Goal: Transaction & Acquisition: Purchase product/service

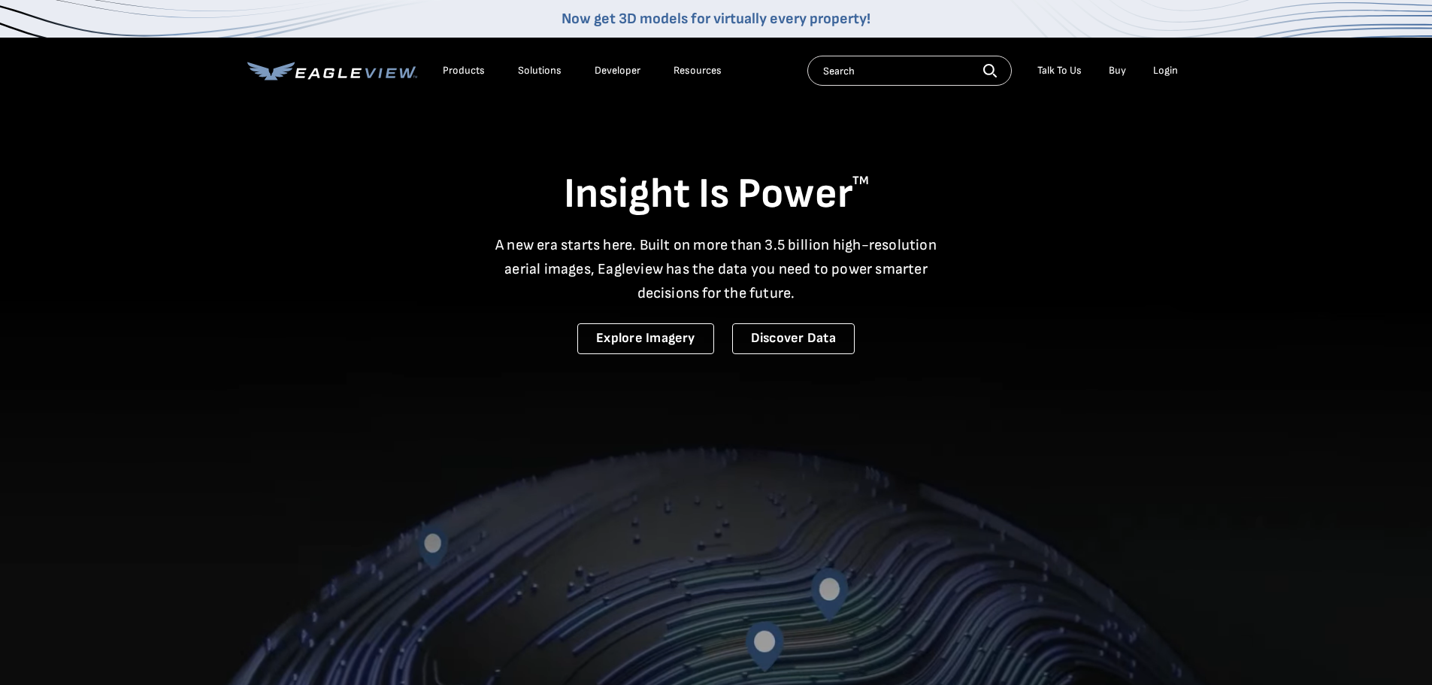
click at [1167, 68] on div "Login" at bounding box center [1165, 71] width 25 height 14
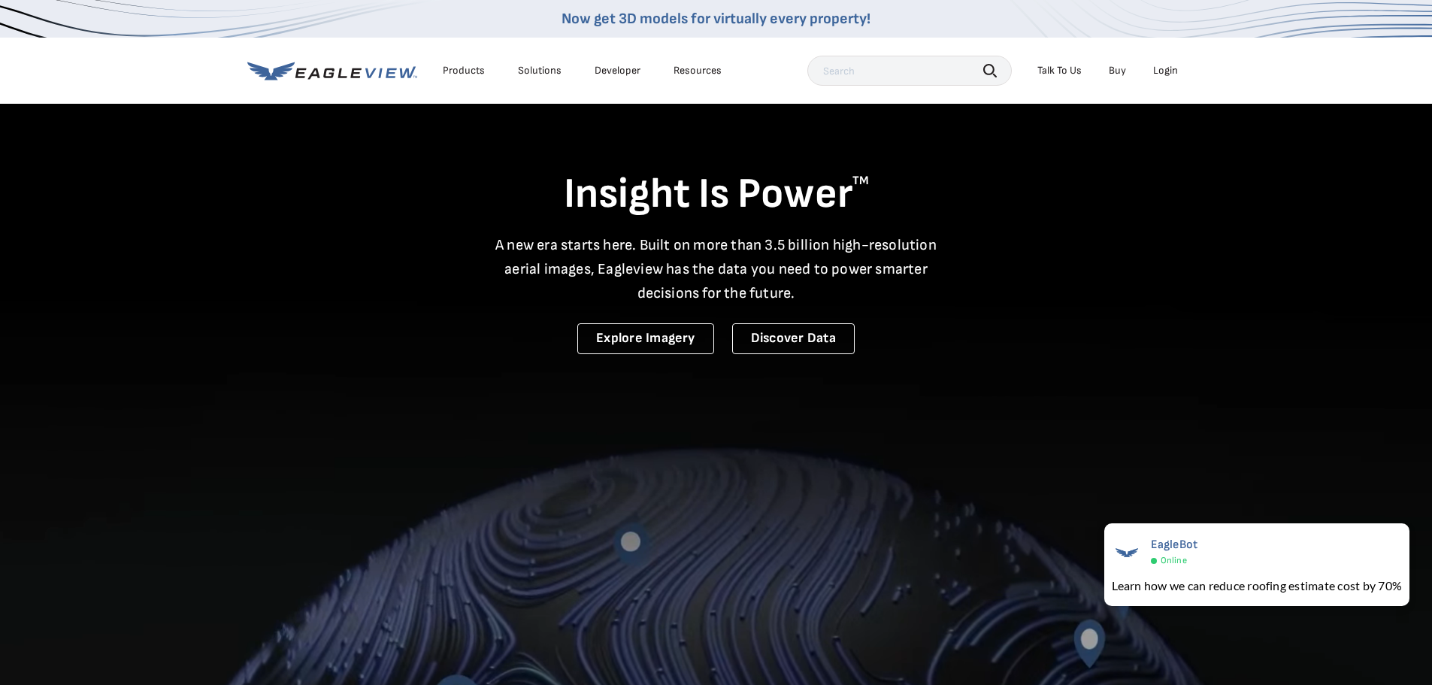
click at [1169, 70] on div "Login" at bounding box center [1165, 71] width 25 height 14
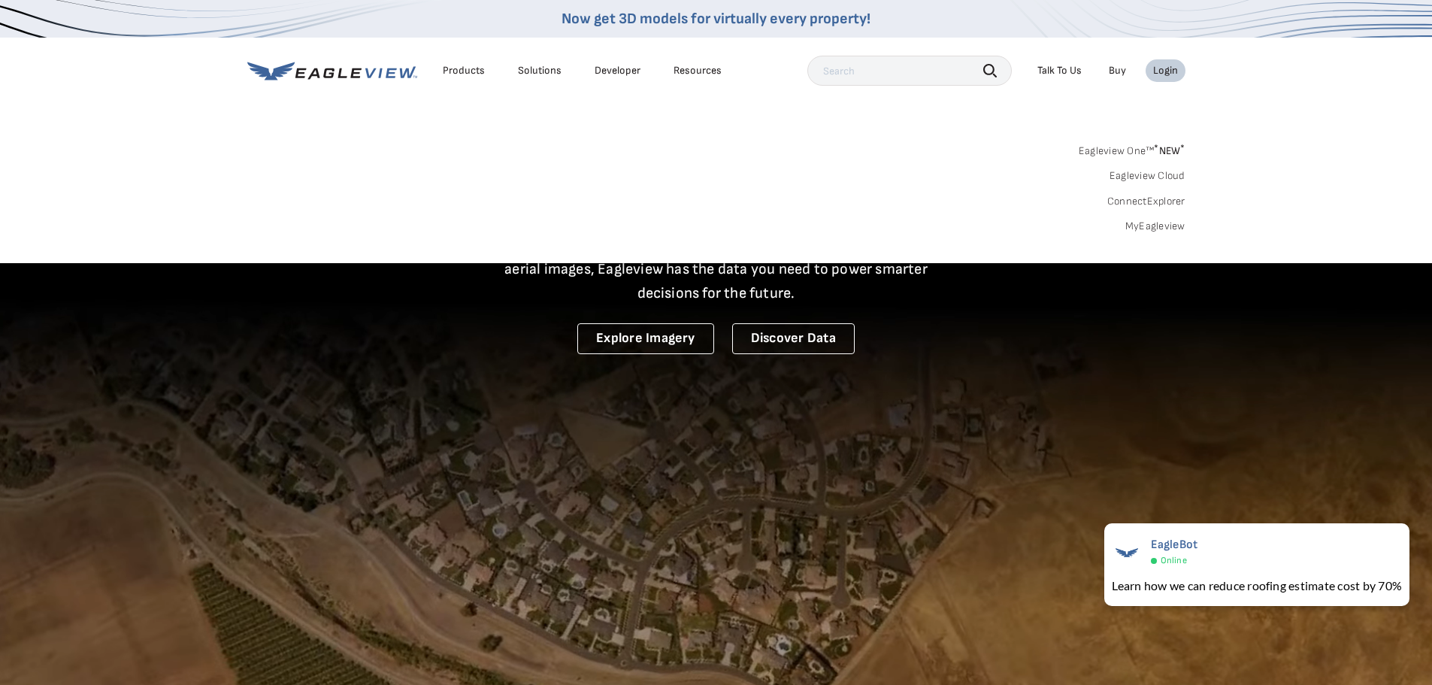
click at [1130, 146] on link "Eagleview One™ * NEW *" at bounding box center [1132, 148] width 107 height 17
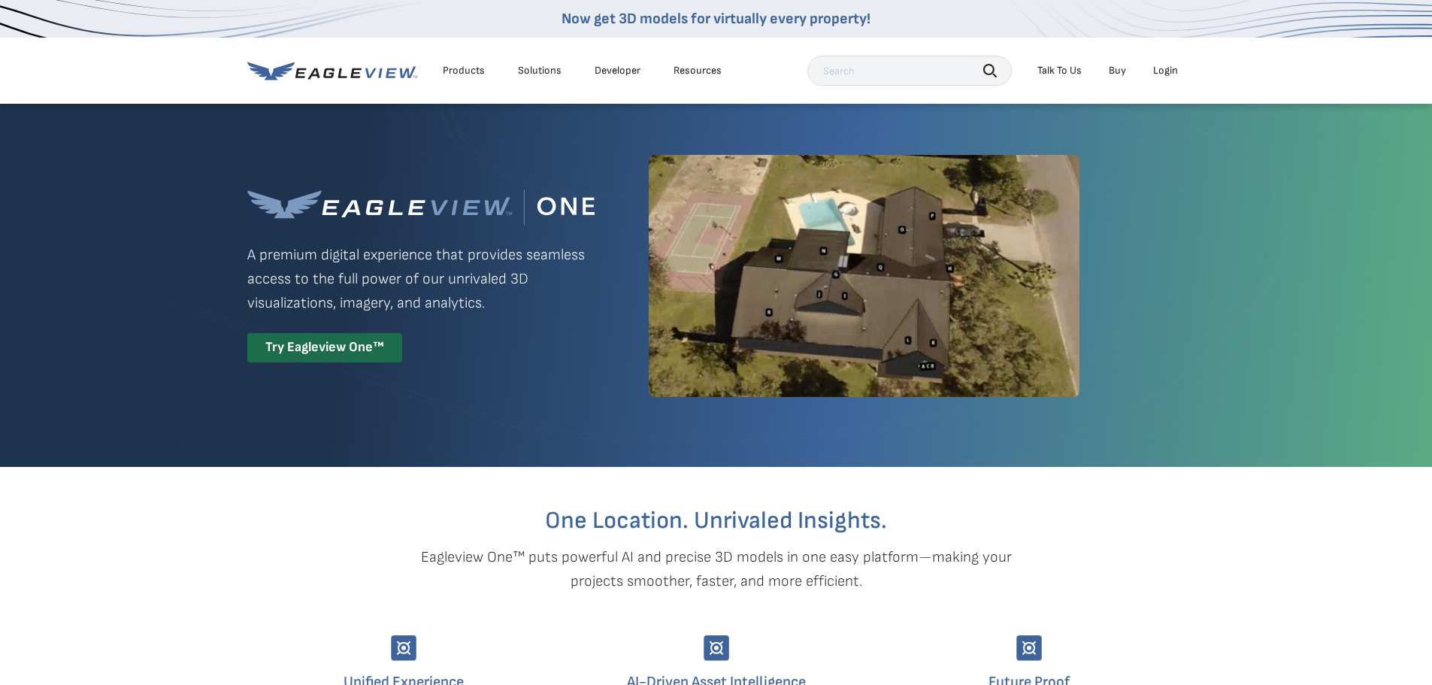
click at [1177, 70] on div "Login" at bounding box center [1165, 71] width 25 height 14
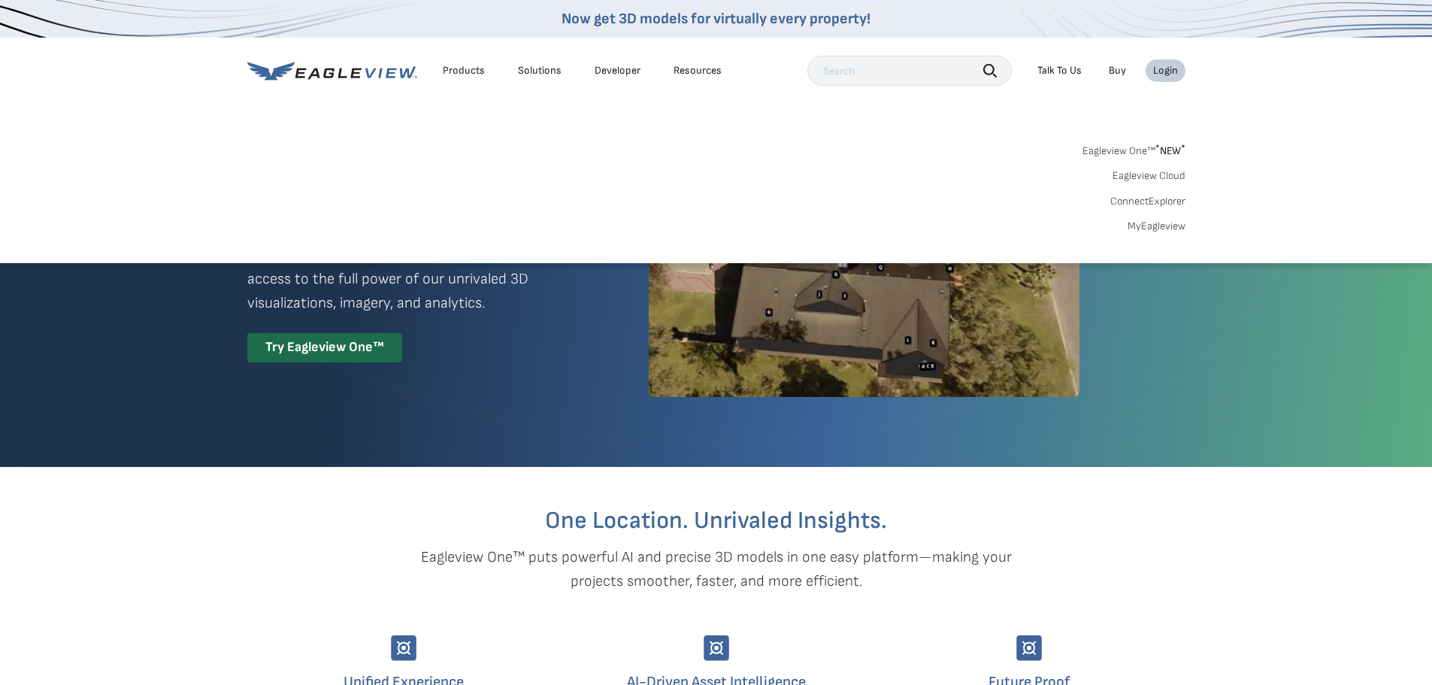
click at [1144, 147] on link "Eagleview One™ * NEW *" at bounding box center [1134, 148] width 103 height 17
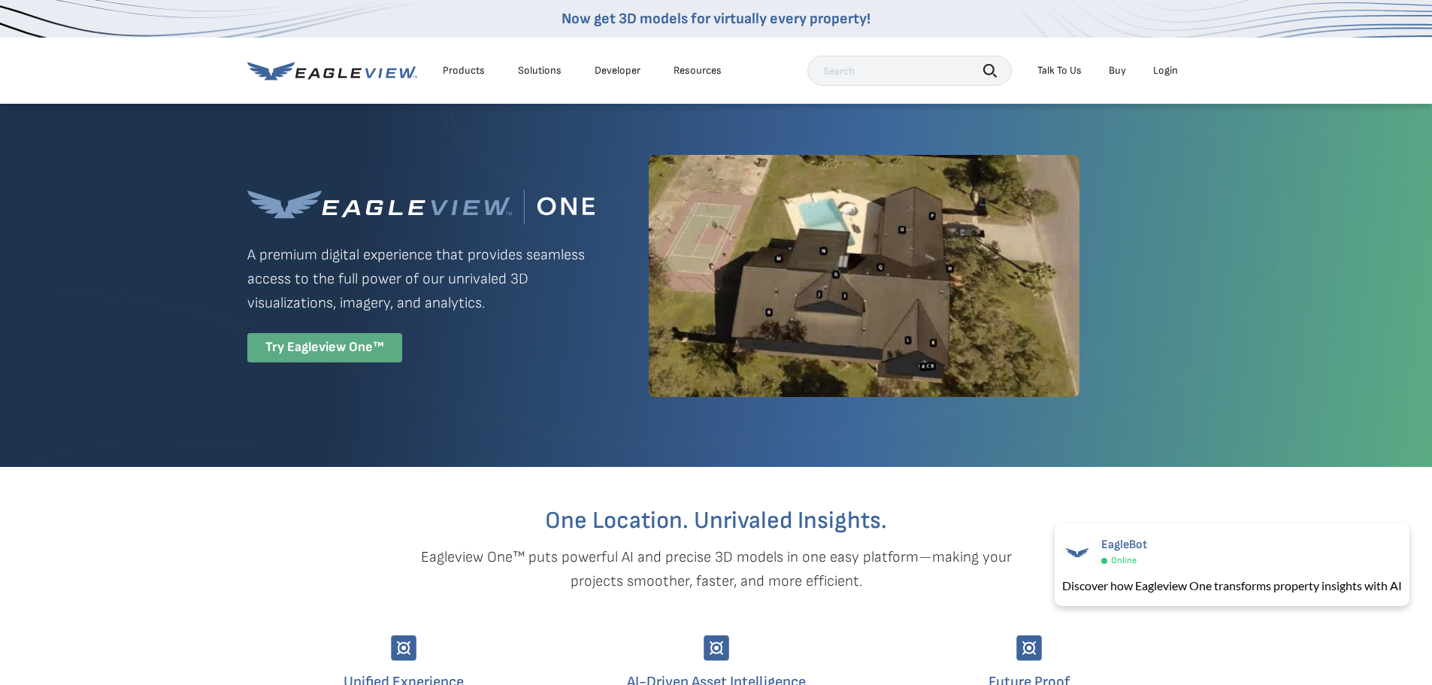
click at [310, 345] on div "Try Eagleview One™" at bounding box center [324, 347] width 155 height 29
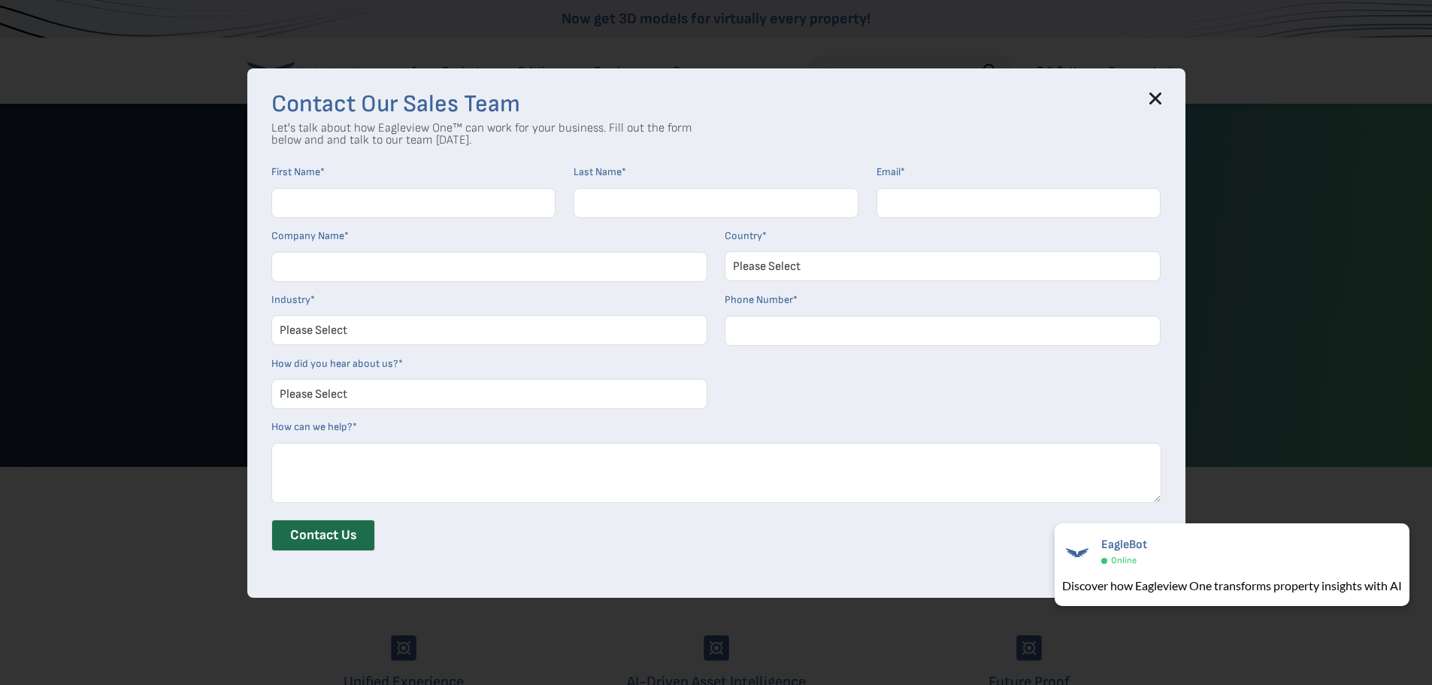
click at [1162, 92] on icon at bounding box center [1156, 98] width 12 height 12
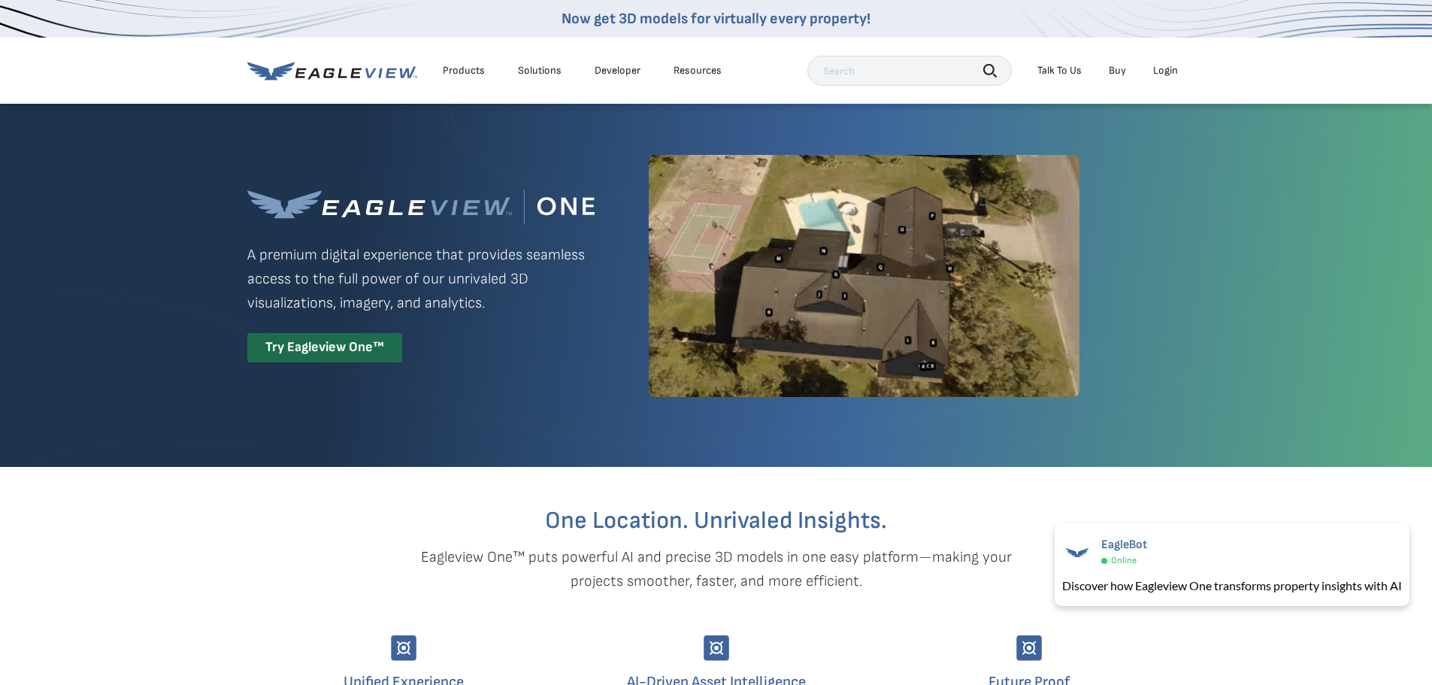
click at [1169, 74] on div "Login" at bounding box center [1165, 71] width 25 height 14
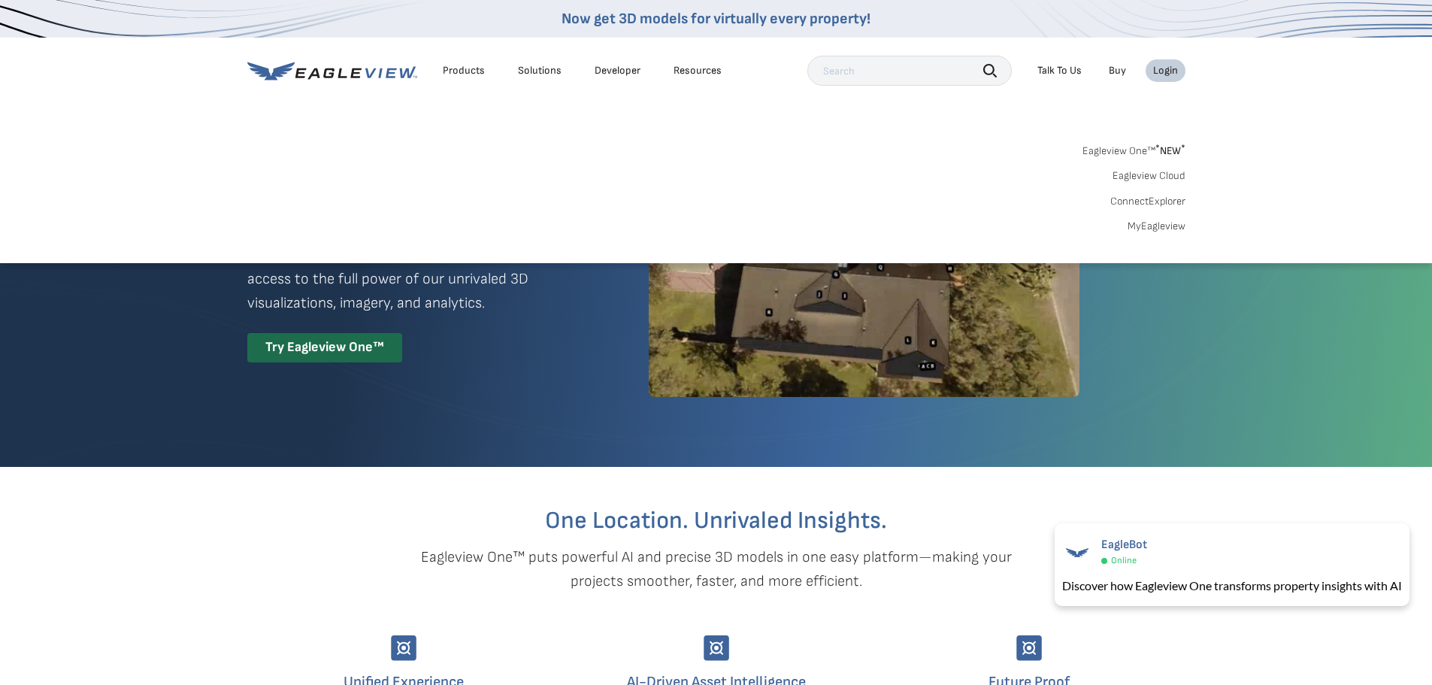
click at [1138, 202] on link "ConnectExplorer" at bounding box center [1148, 202] width 75 height 14
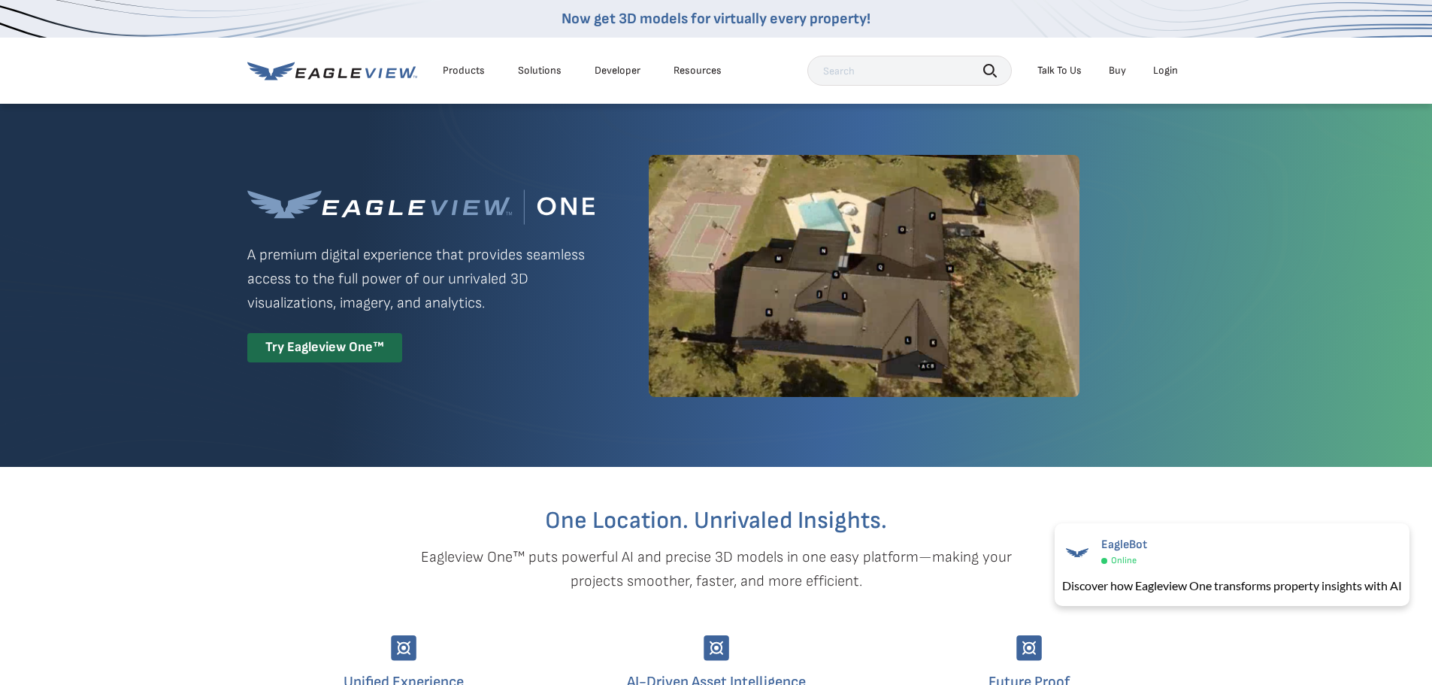
click at [1174, 71] on div "Login" at bounding box center [1165, 71] width 25 height 14
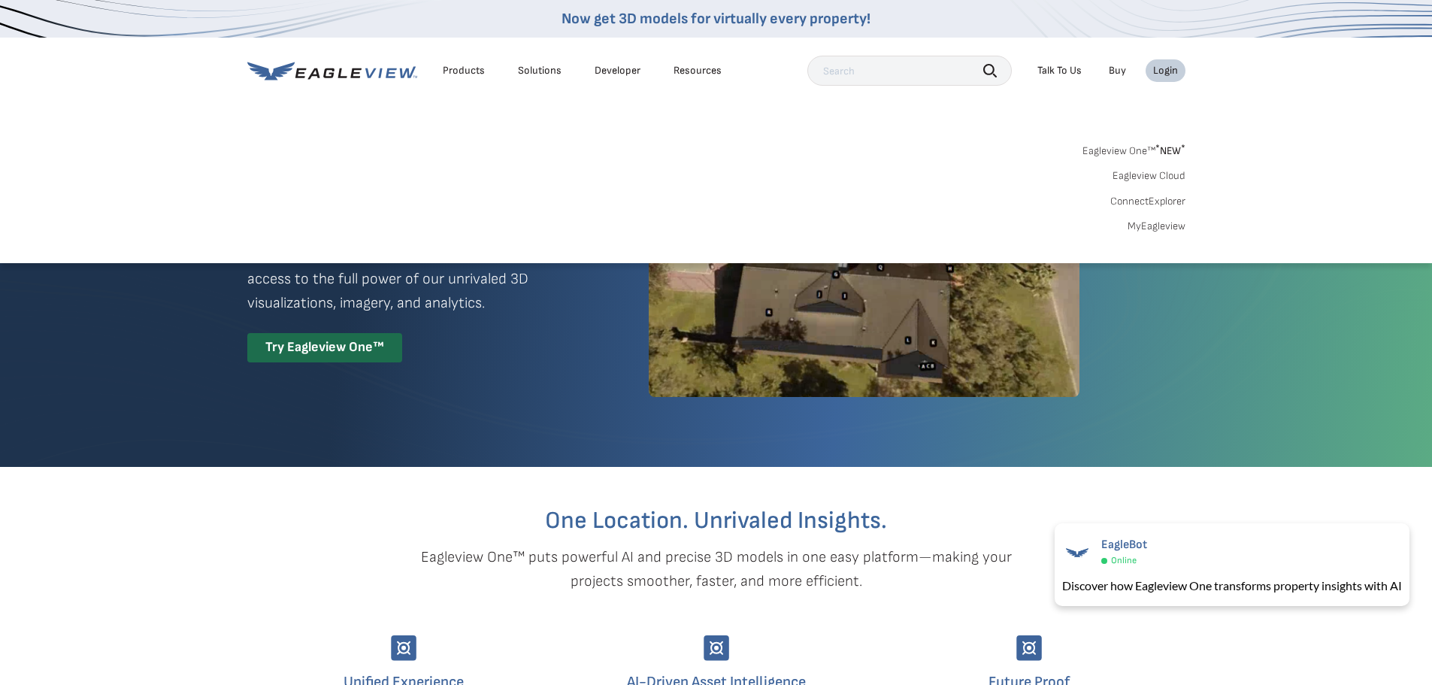
click at [1157, 172] on link "Eagleview Cloud" at bounding box center [1149, 176] width 73 height 14
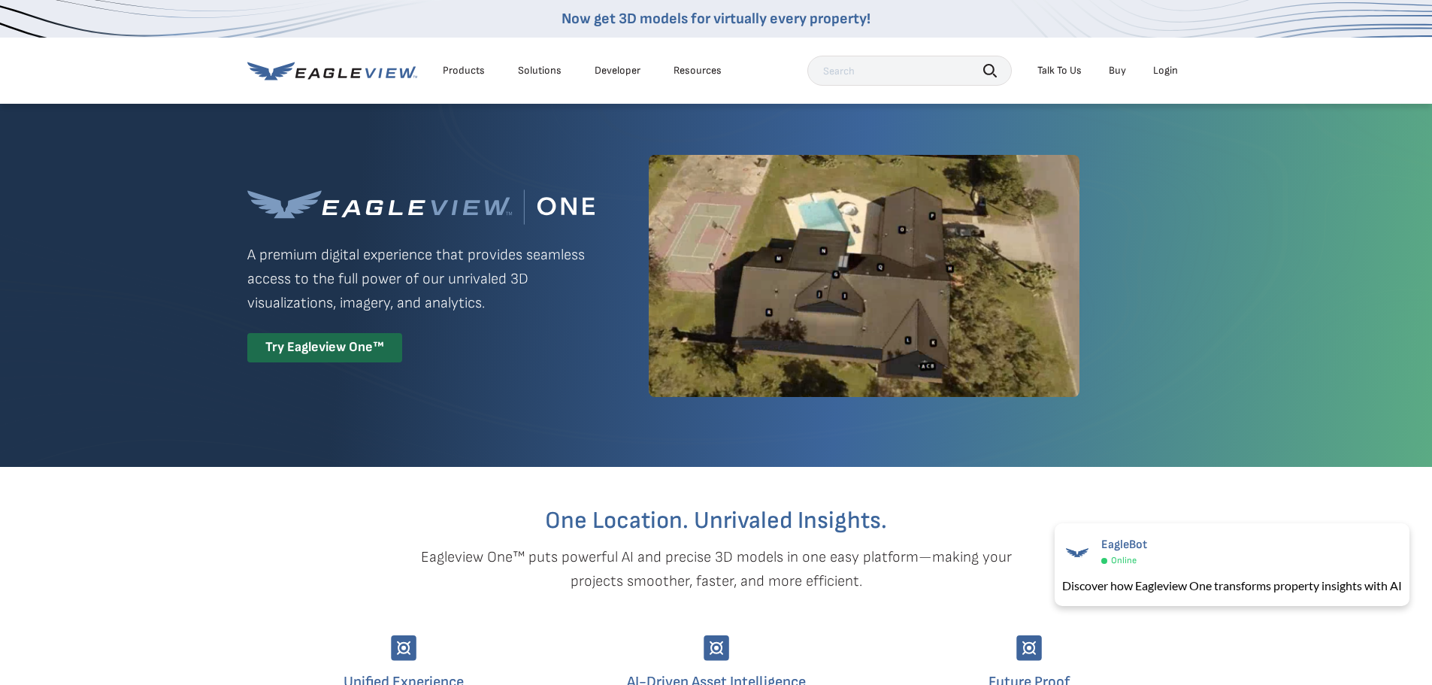
click at [1166, 72] on div "Login" at bounding box center [1165, 71] width 25 height 14
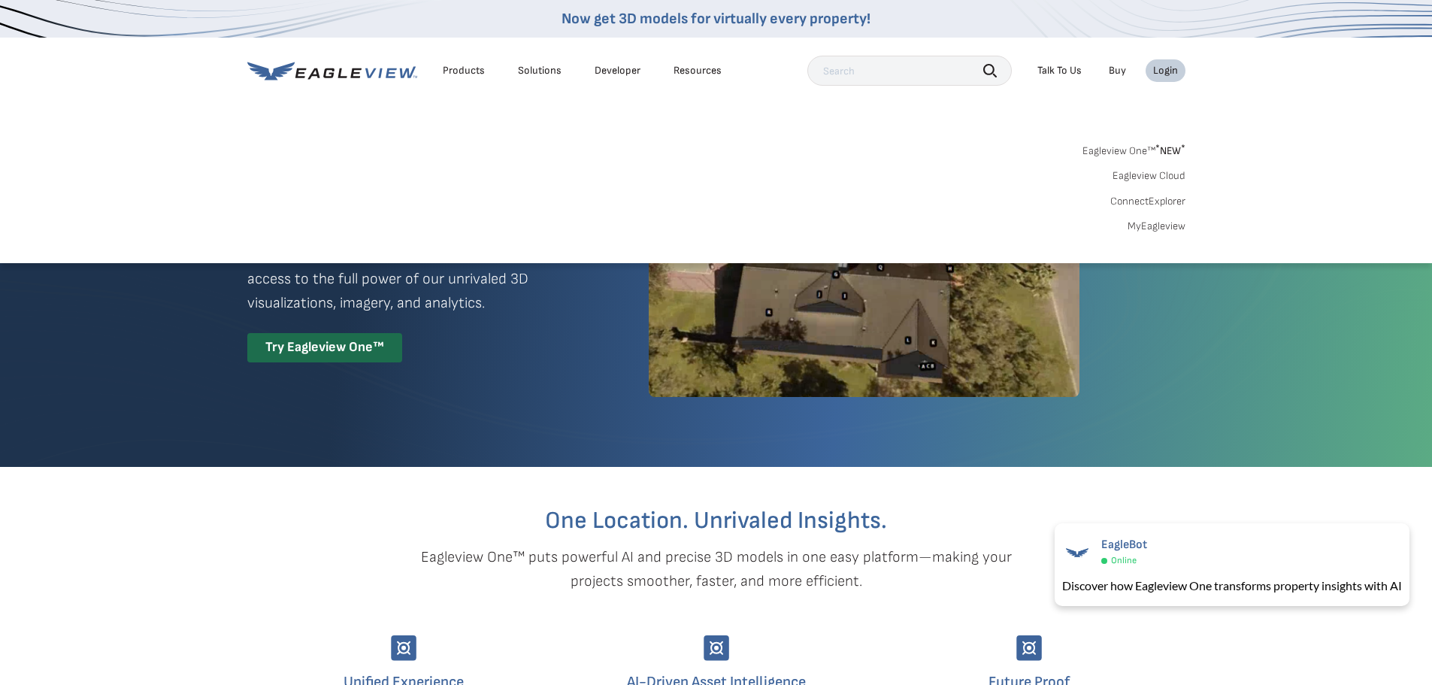
click at [1164, 226] on link "MyEagleview" at bounding box center [1157, 227] width 58 height 14
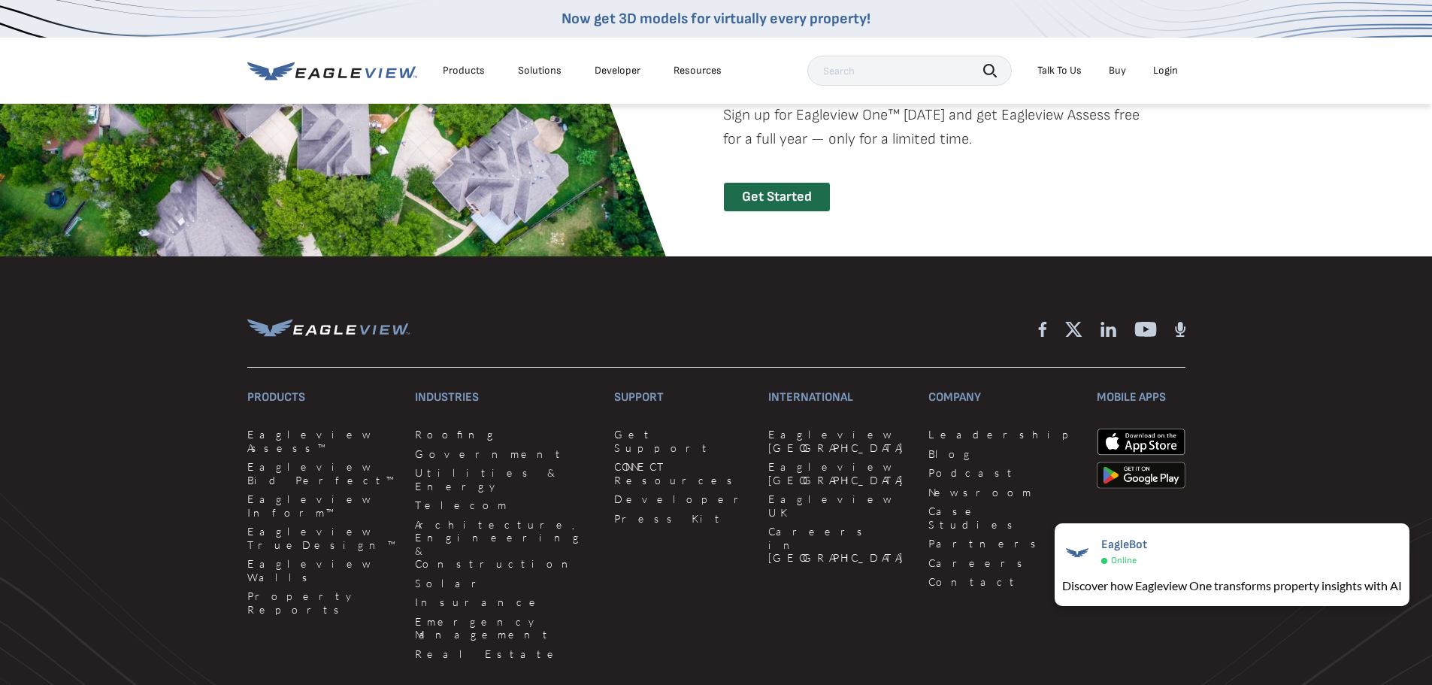
scroll to position [3581, 0]
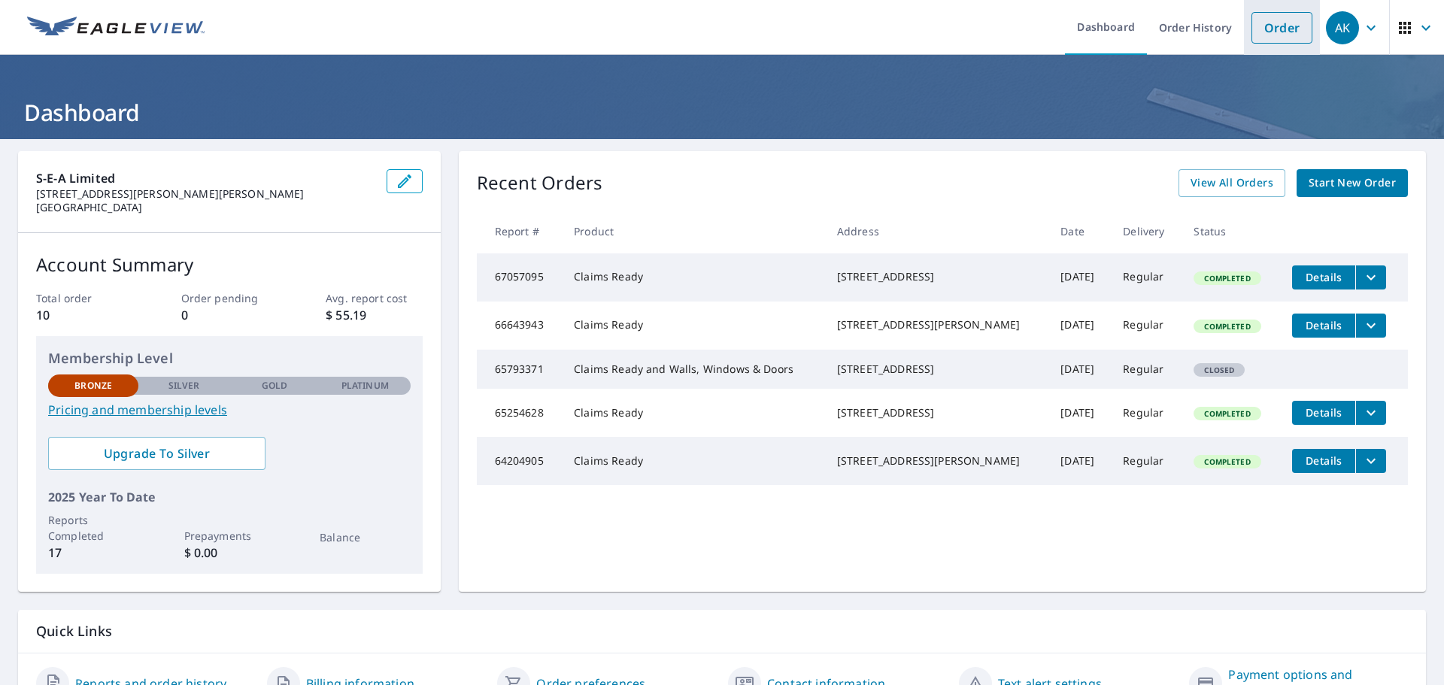
click at [1269, 26] on link "Order" at bounding box center [1281, 28] width 61 height 32
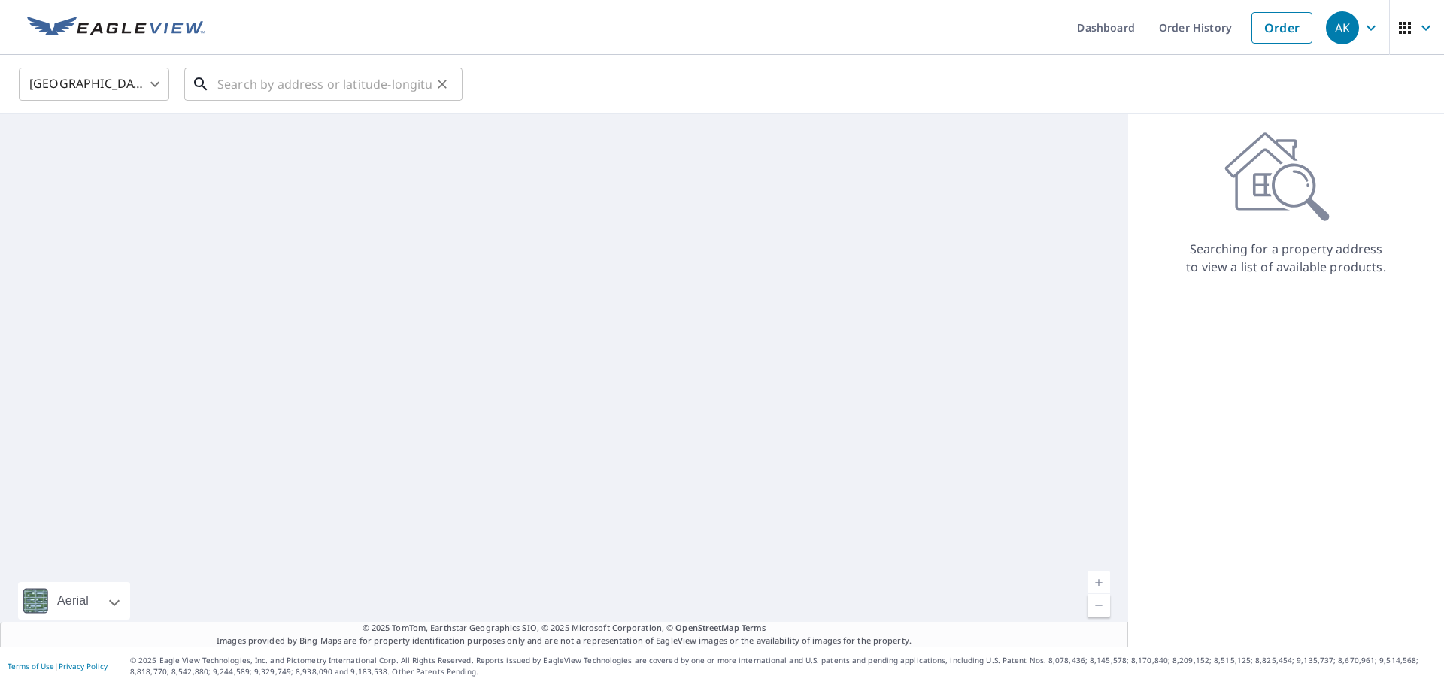
click at [261, 92] on input "text" at bounding box center [324, 84] width 214 height 42
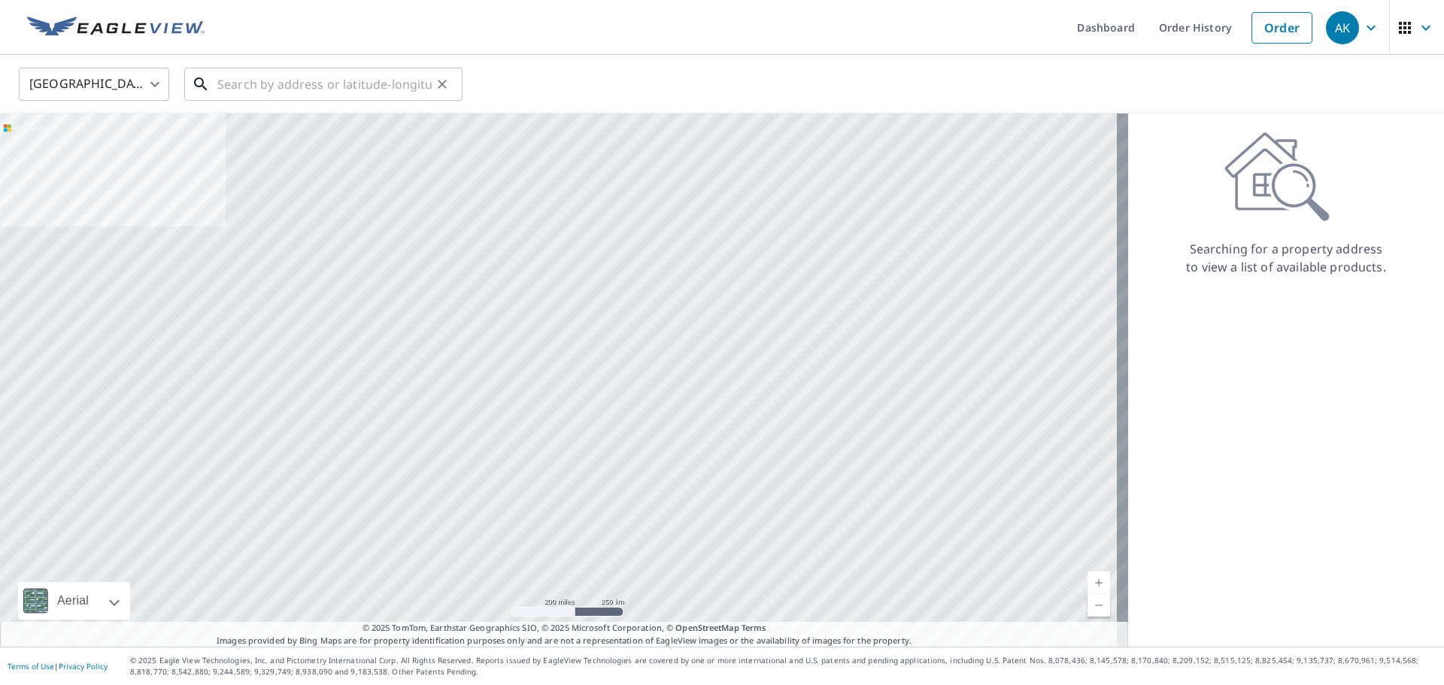
click at [230, 80] on input "text" at bounding box center [324, 84] width 214 height 42
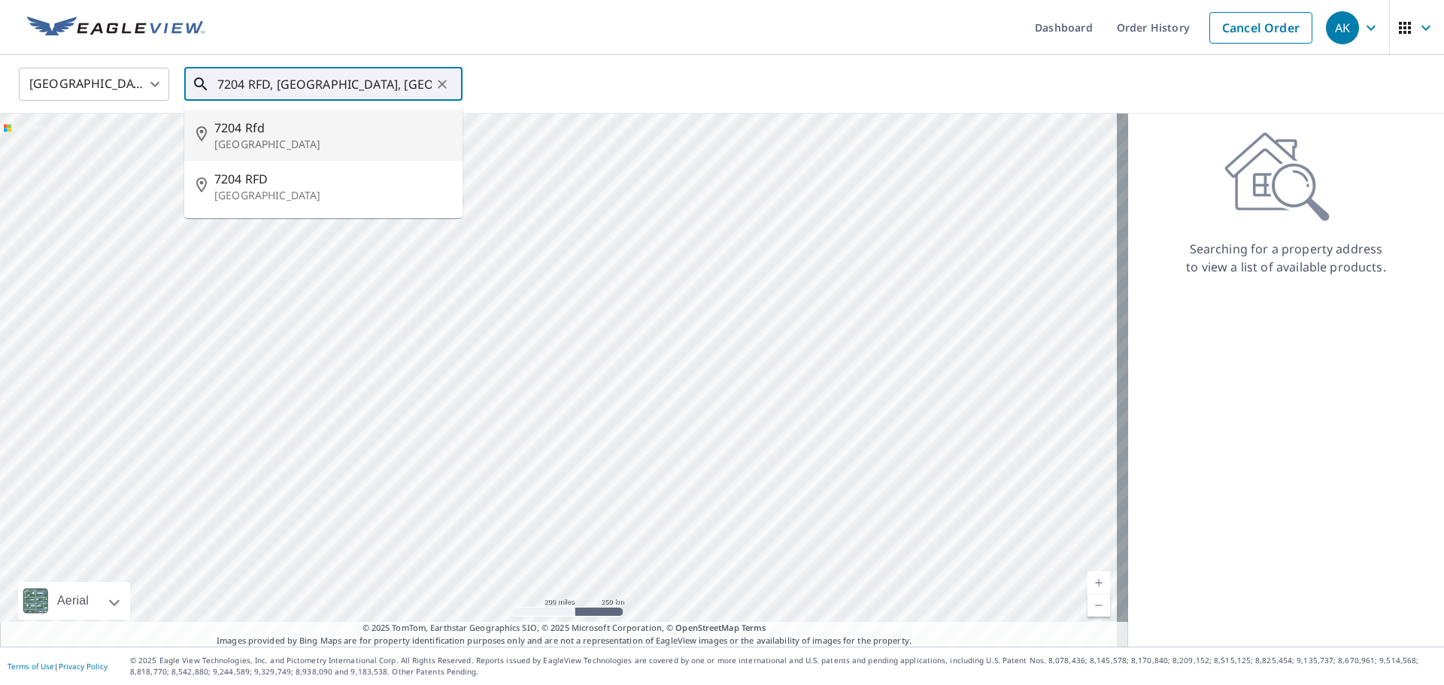
click at [250, 133] on span "7204 Rfd" at bounding box center [332, 128] width 236 height 18
type input "[STREET_ADDRESS]"
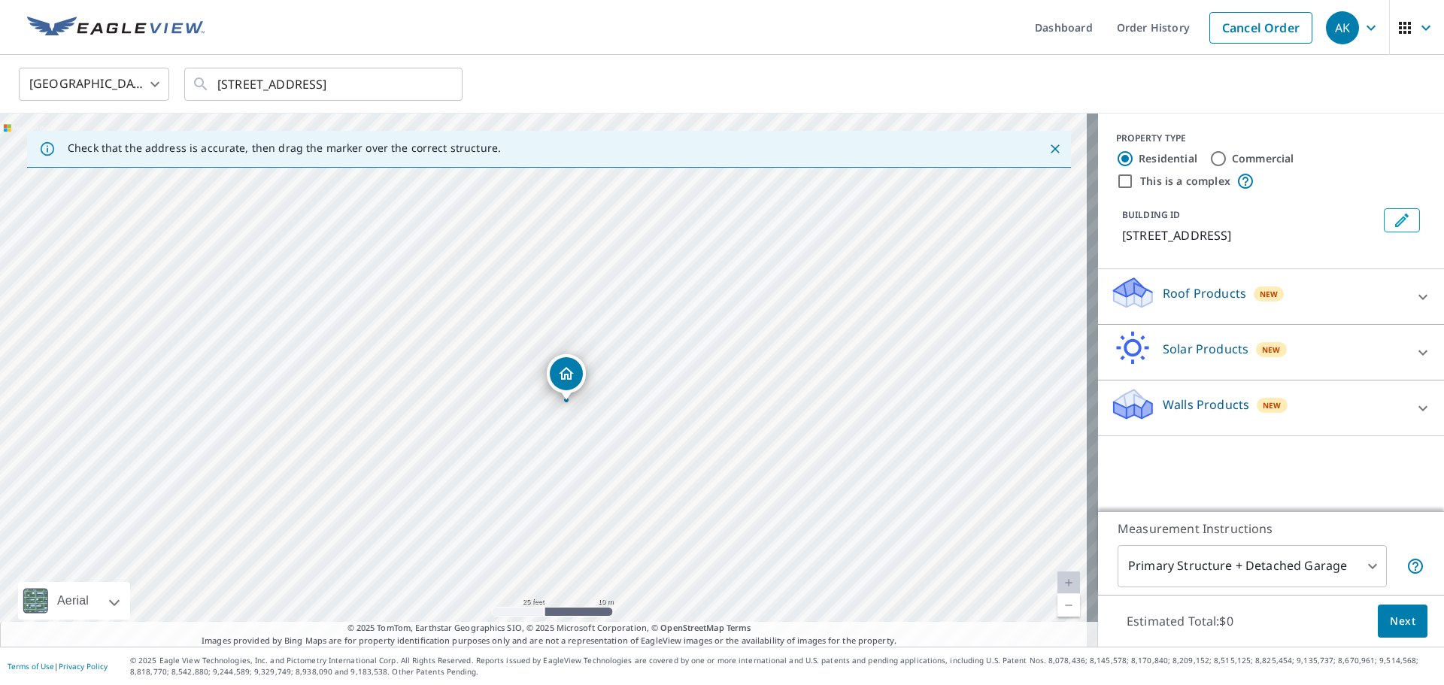
click at [1414, 293] on icon at bounding box center [1423, 297] width 18 height 18
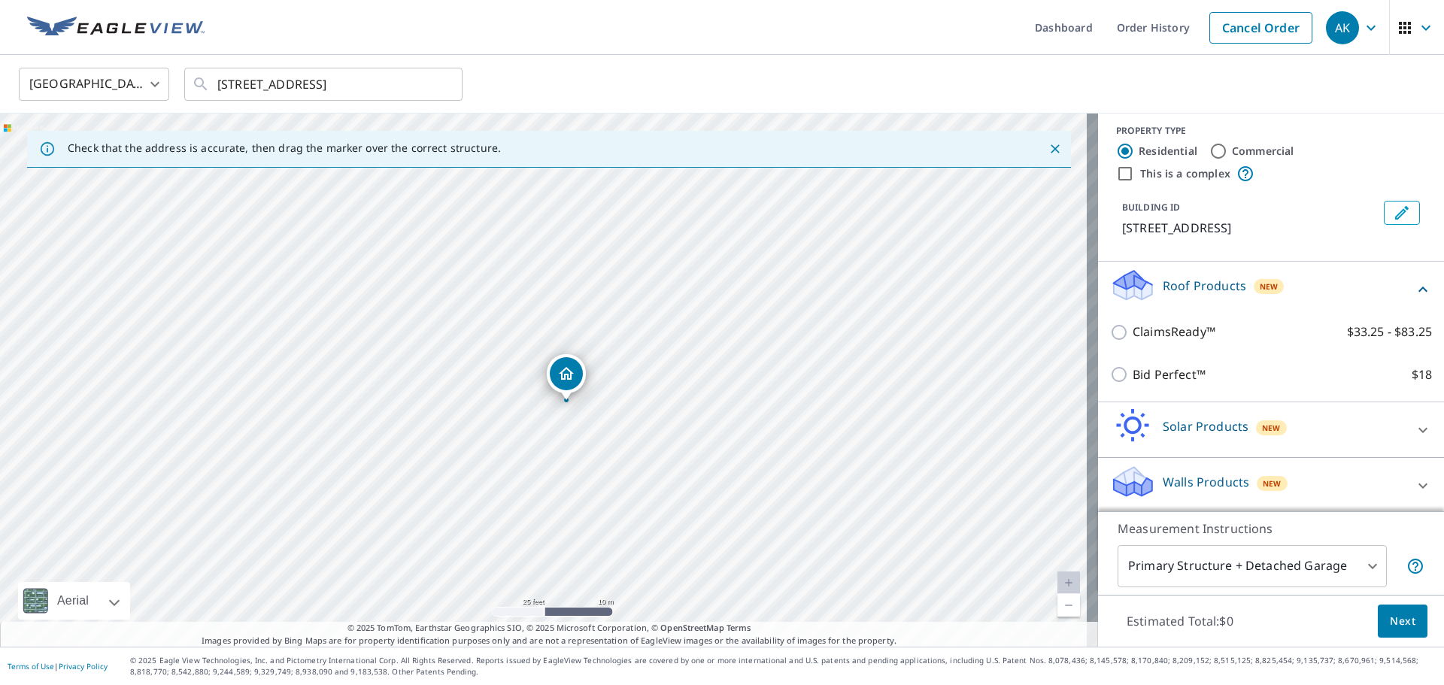
scroll to position [10, 0]
click at [1414, 485] on icon at bounding box center [1423, 483] width 18 height 18
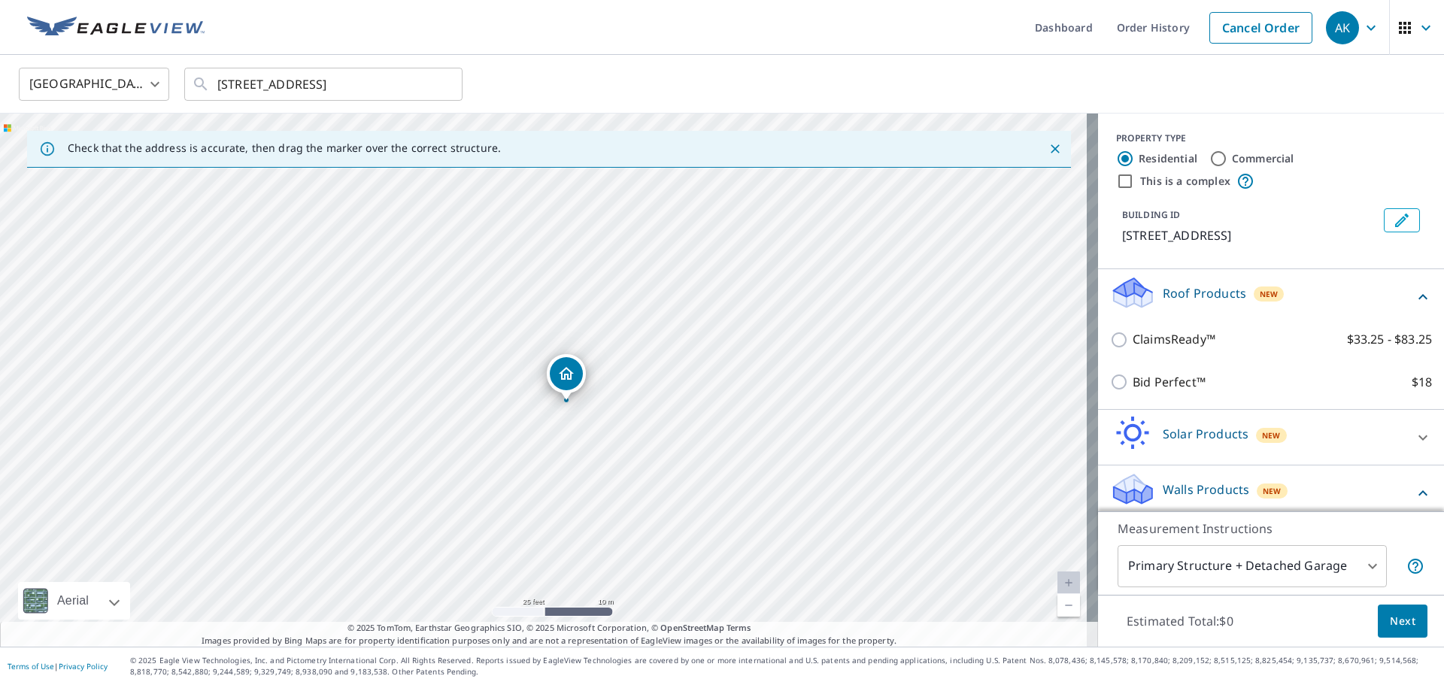
scroll to position [53, 0]
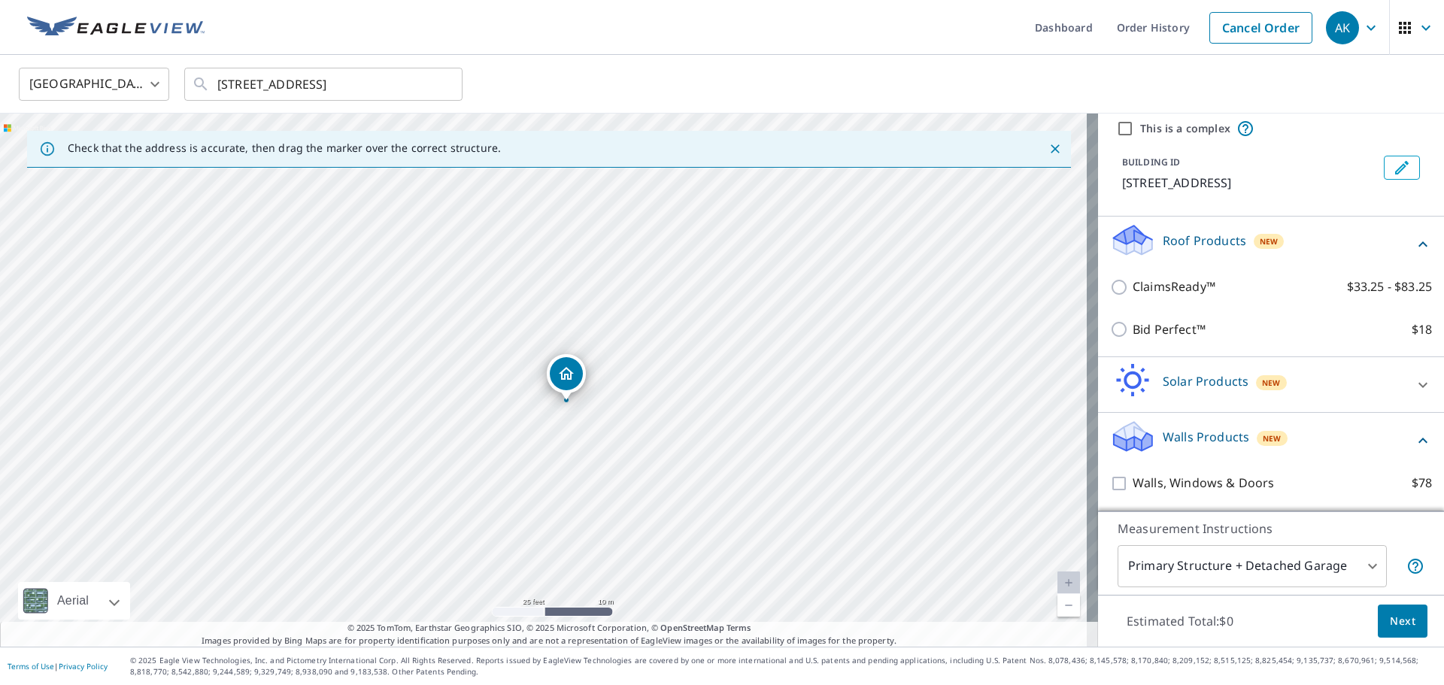
click at [1414, 388] on icon at bounding box center [1423, 385] width 18 height 18
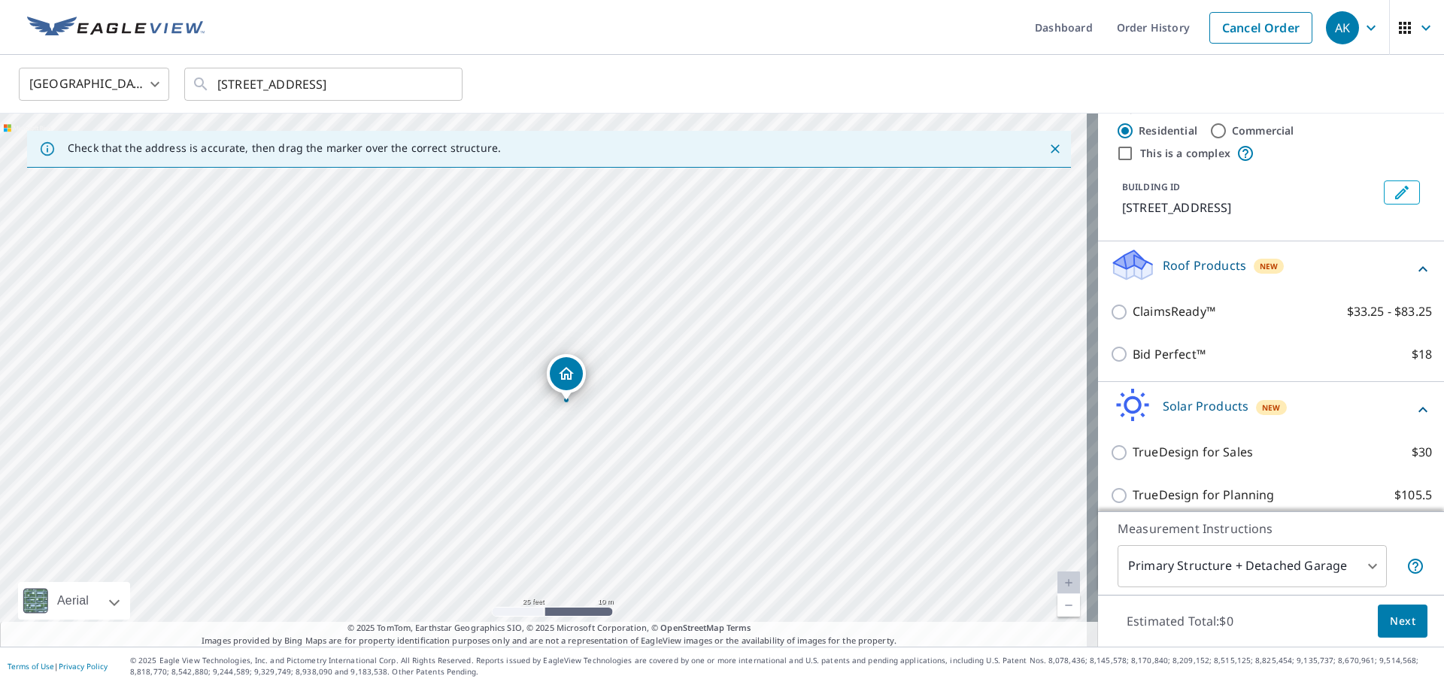
scroll to position [0, 0]
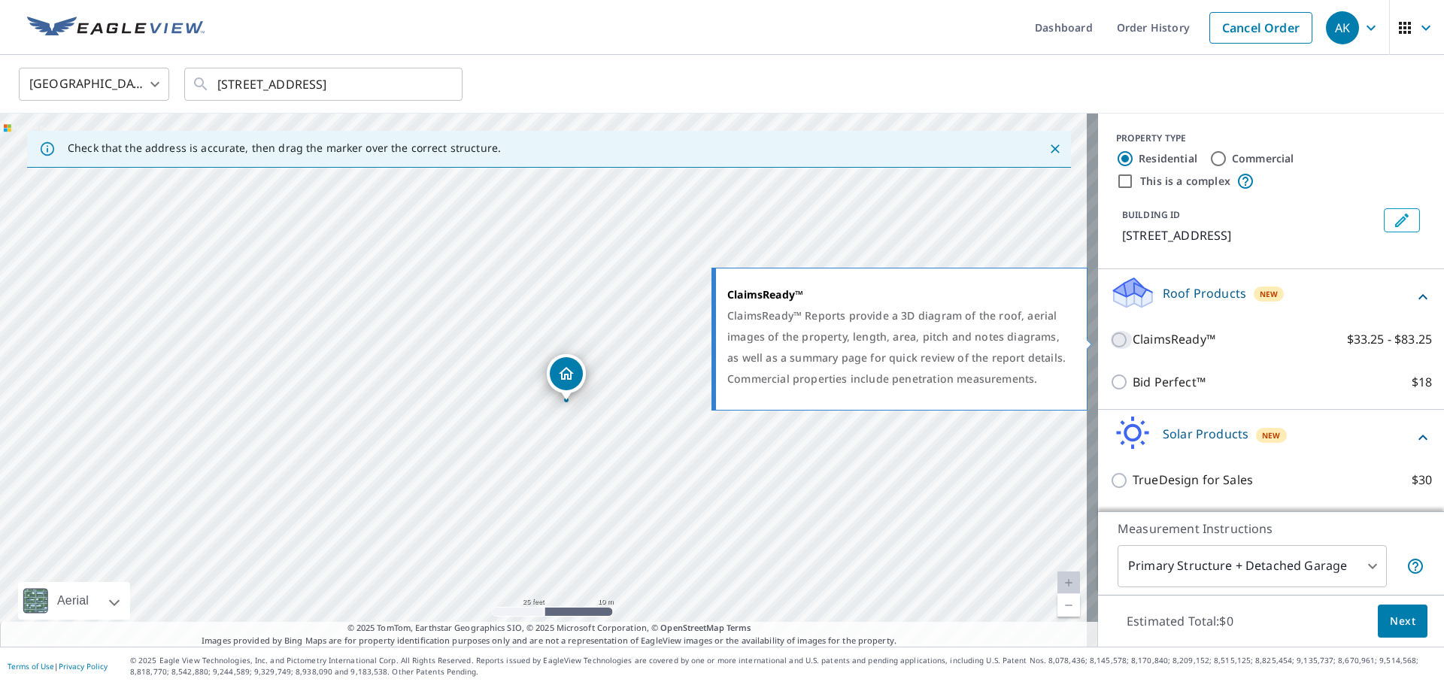
click at [1110, 342] on input "ClaimsReady™ $33.25 - $83.25" at bounding box center [1121, 340] width 23 height 18
checkbox input "true"
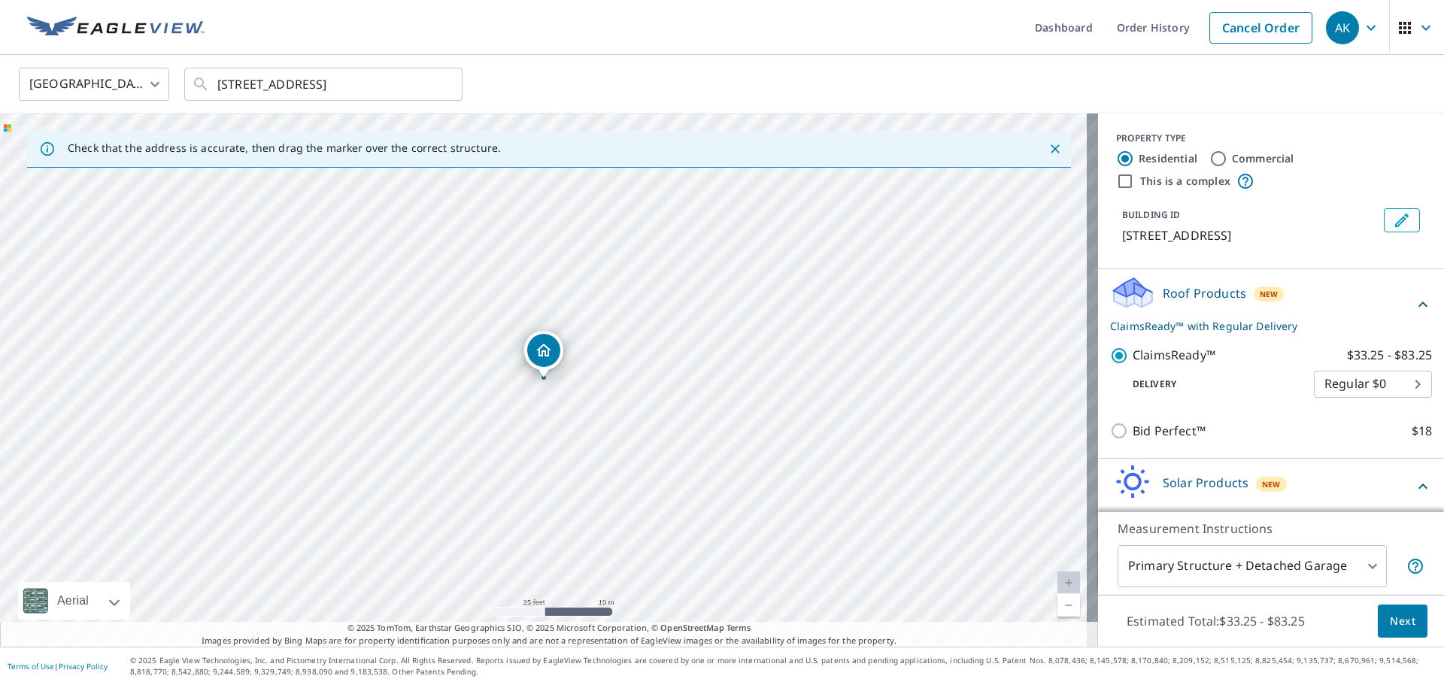
click at [1346, 383] on body "AK AK Dashboard Order History Cancel Order AK United States US ​ 7204 Rfd Long …" at bounding box center [722, 342] width 1444 height 685
click at [1215, 378] on div at bounding box center [722, 342] width 1444 height 685
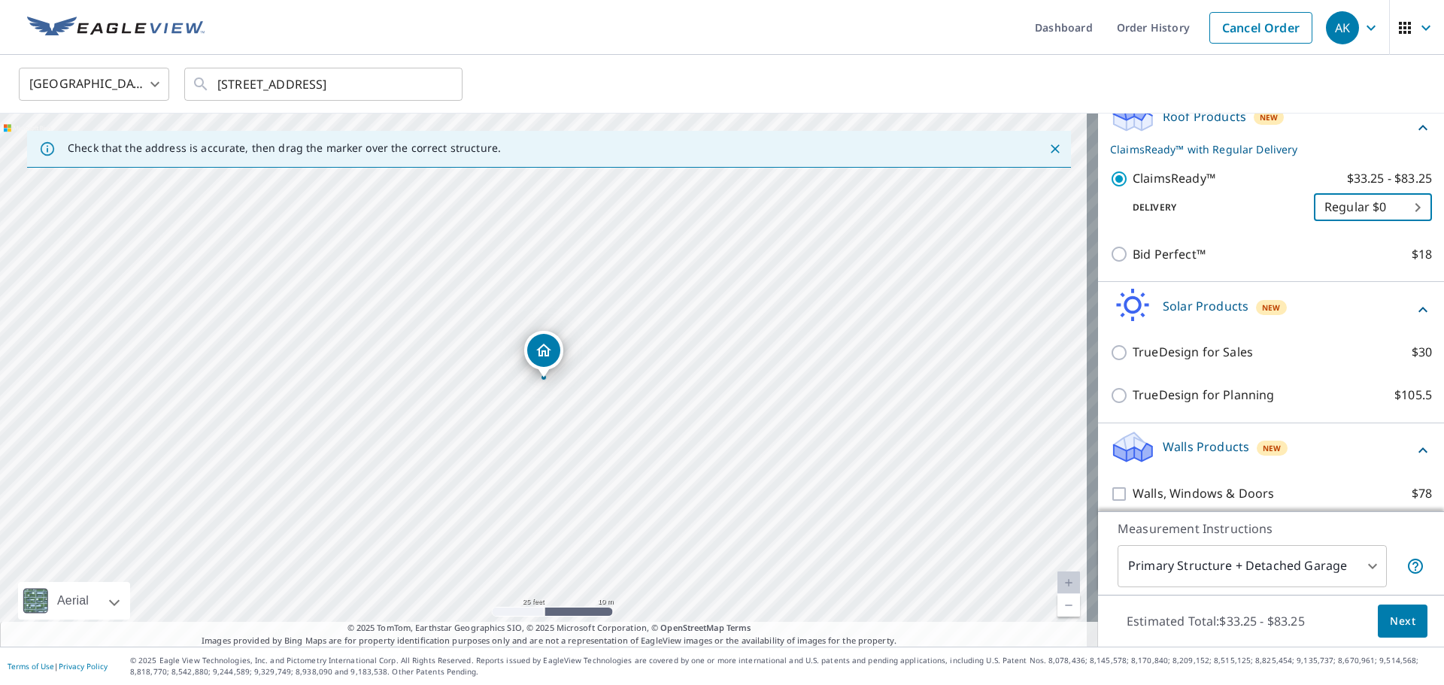
scroll to position [187, 0]
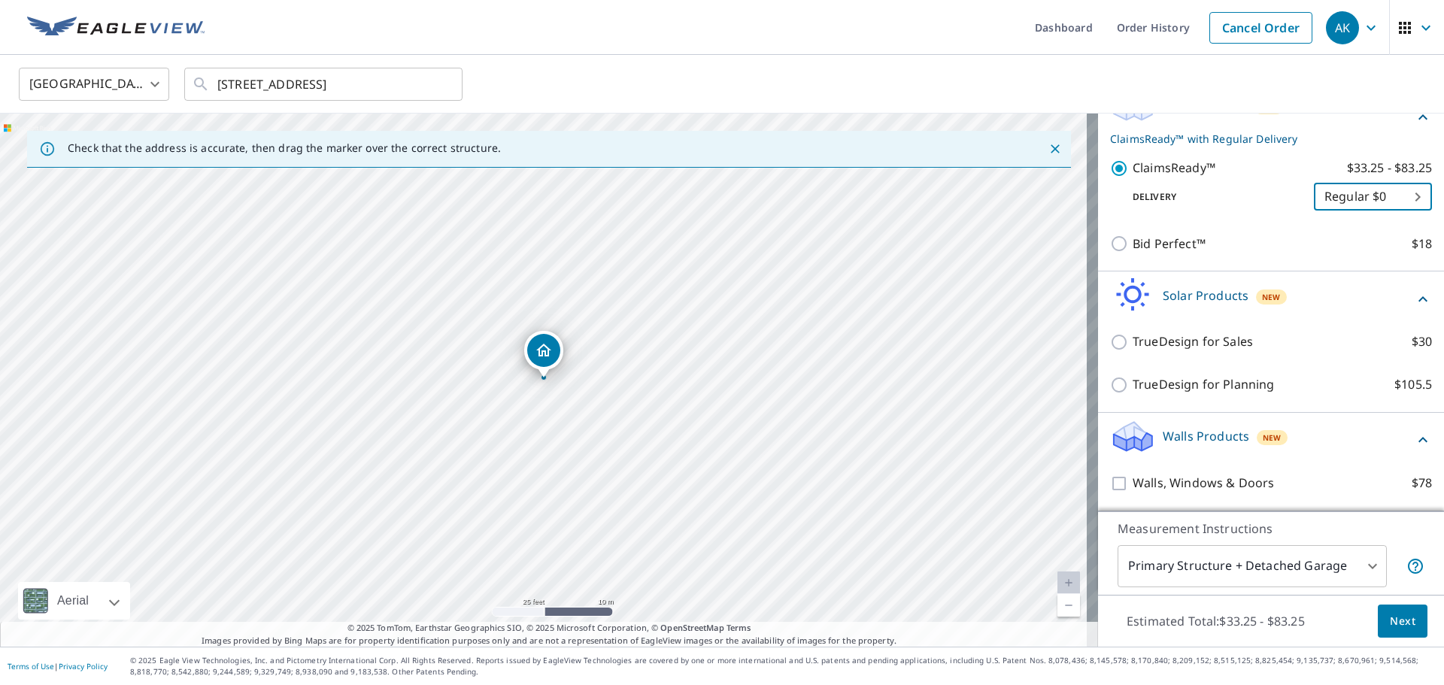
click at [1351, 571] on body "AK AK Dashboard Order History Cancel Order AK United States US ​ 7204 Rfd Long …" at bounding box center [722, 342] width 1444 height 685
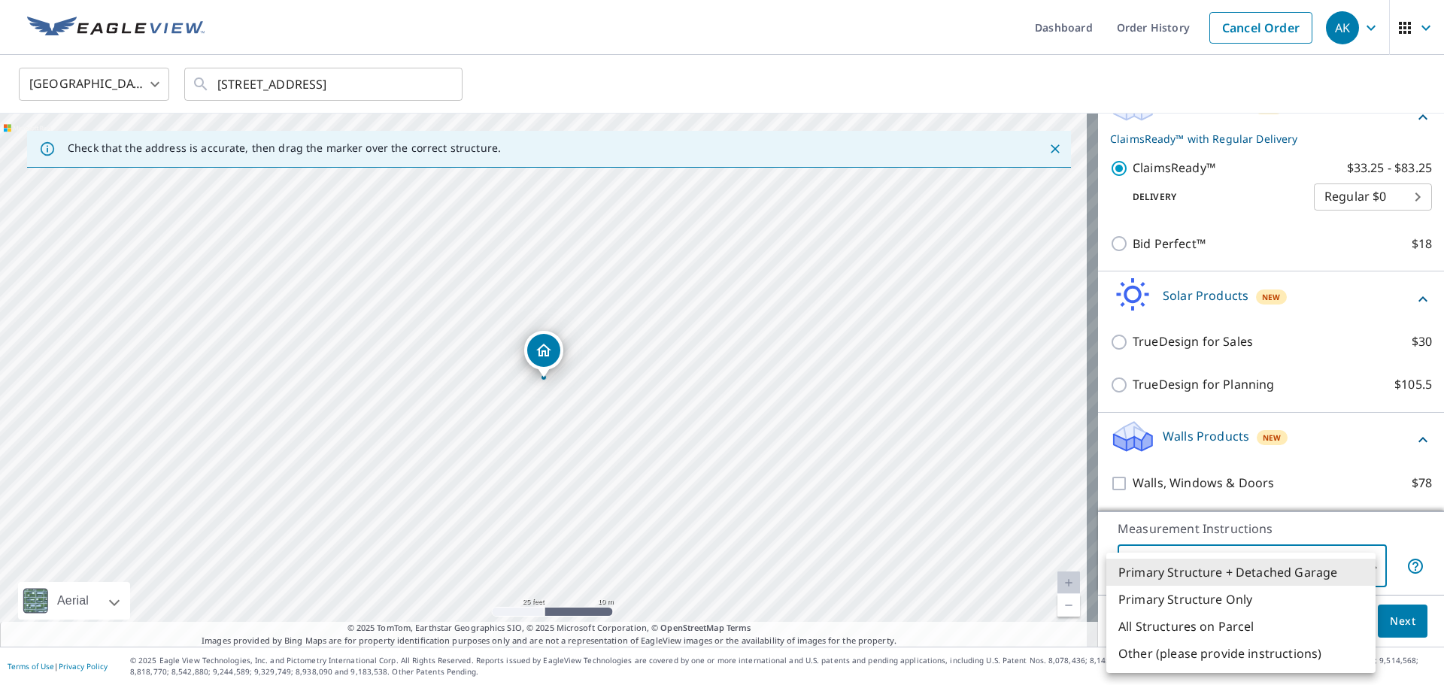
click at [1194, 598] on li "Primary Structure Only" at bounding box center [1240, 599] width 269 height 27
type input "2"
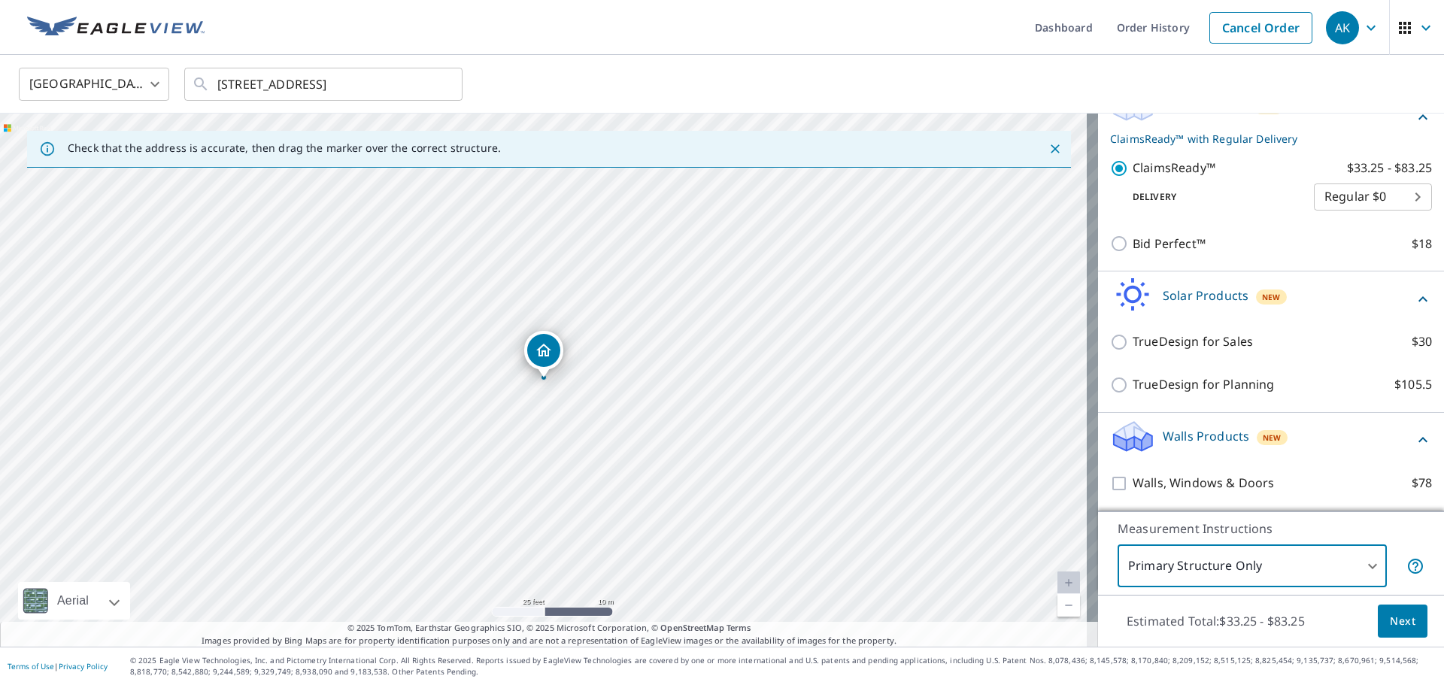
click at [1390, 621] on span "Next" at bounding box center [1403, 621] width 26 height 19
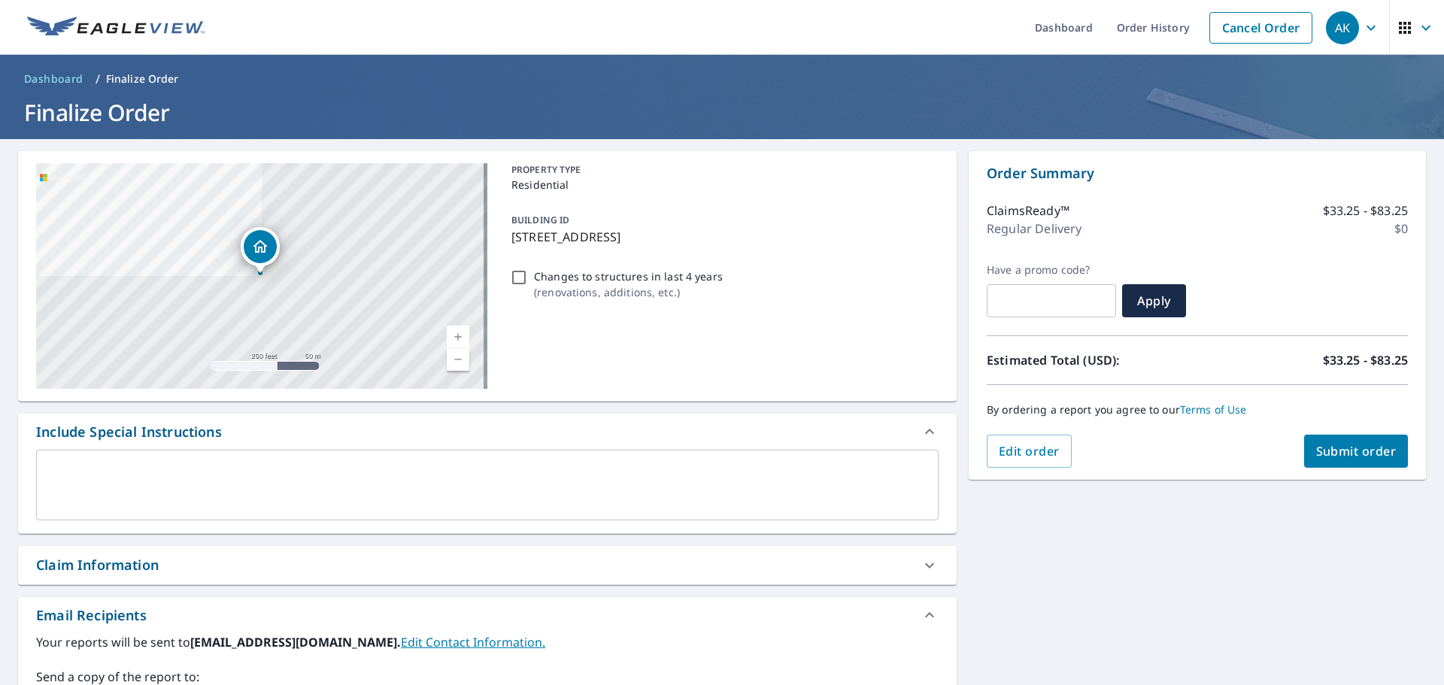
click at [456, 337] on link "Current Level 17, Zoom In" at bounding box center [458, 337] width 23 height 23
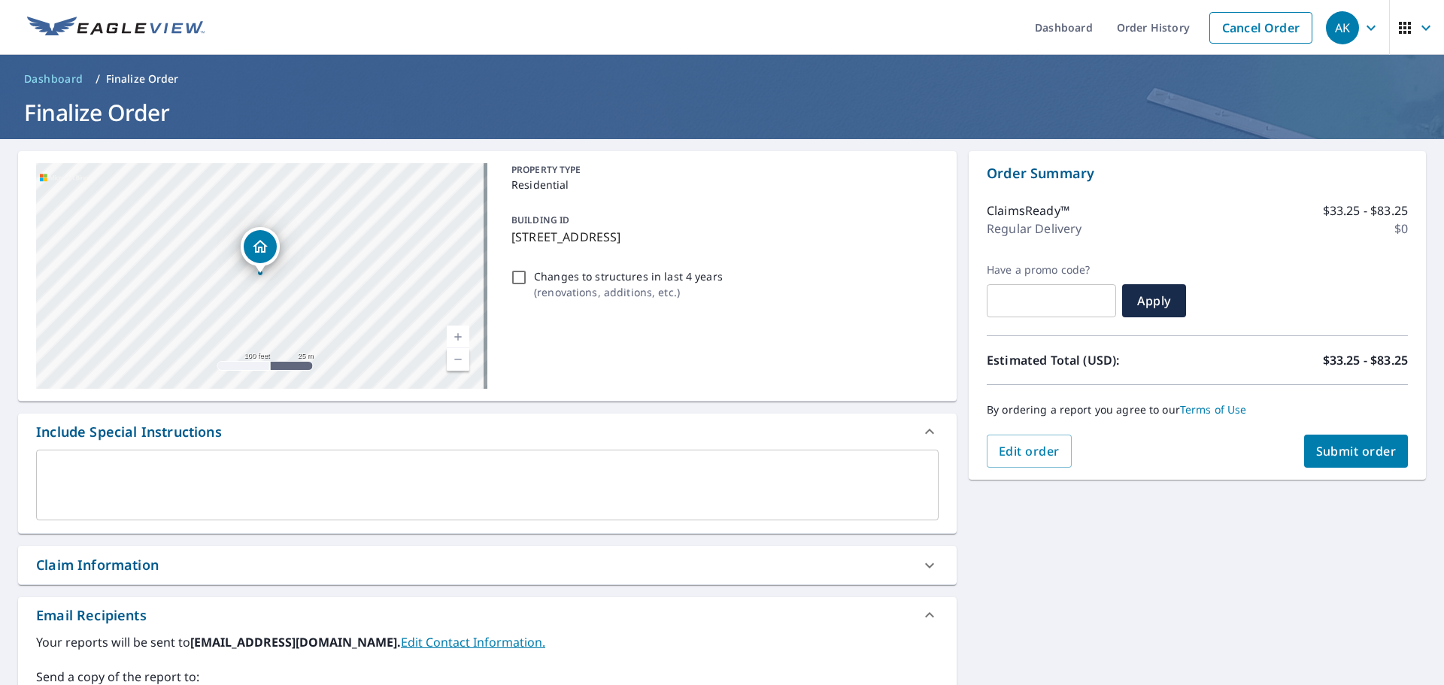
click at [456, 337] on link "Current Level 18, Zoom In" at bounding box center [458, 337] width 23 height 23
click at [456, 337] on link "Current Level 19, Zoom In" at bounding box center [458, 337] width 23 height 23
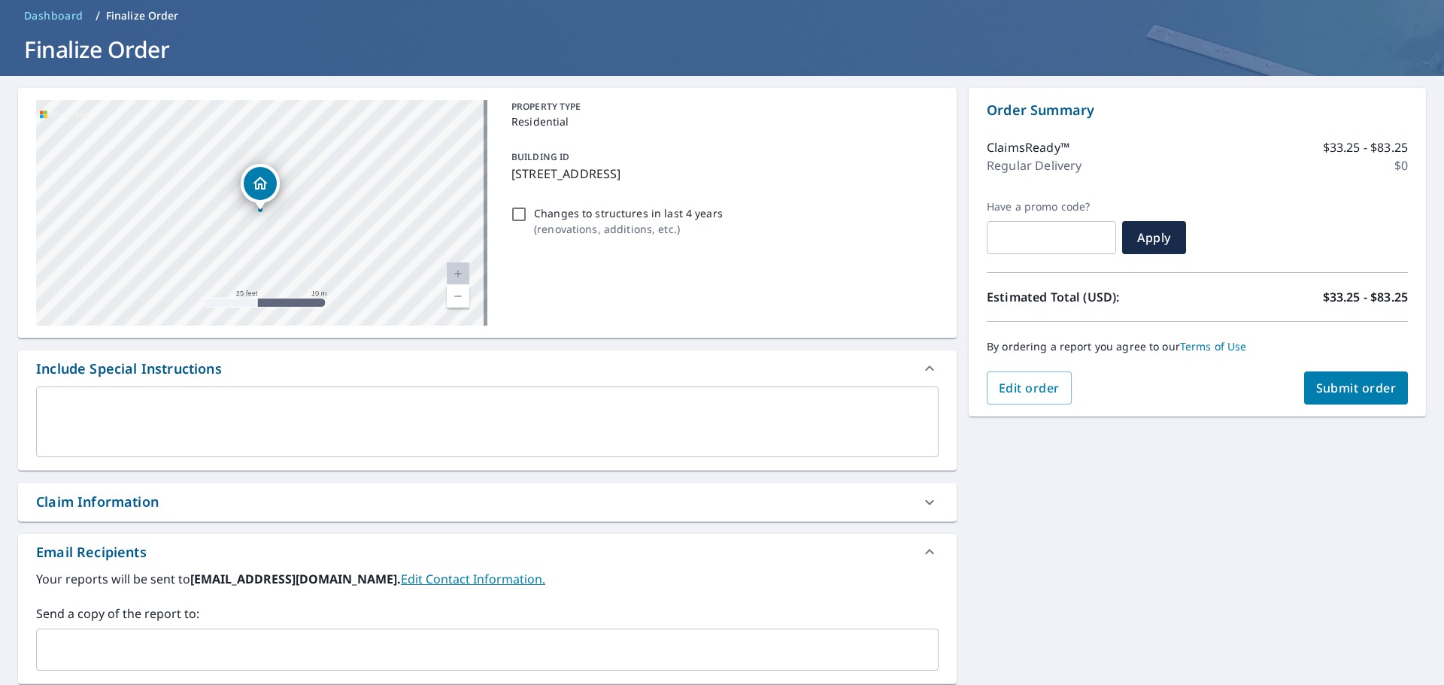
scroll to position [36, 0]
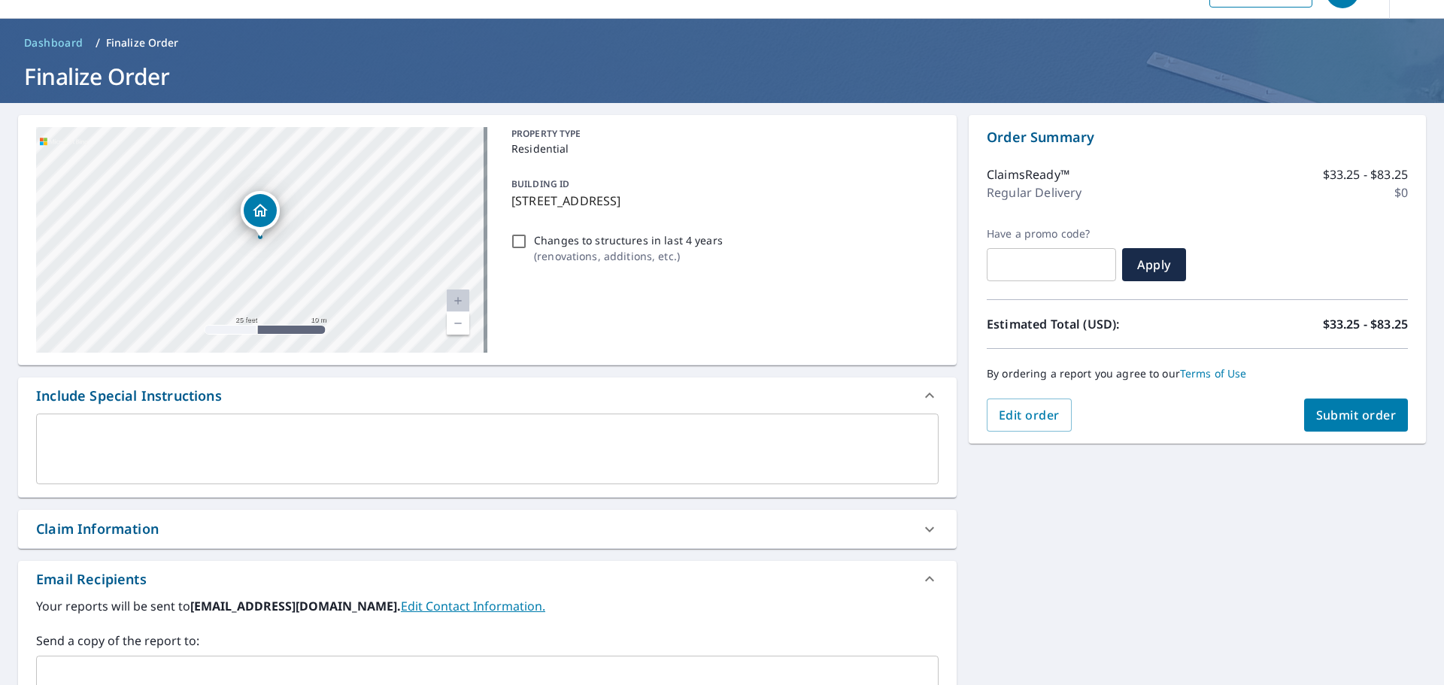
click at [1333, 419] on span "Submit order" at bounding box center [1356, 415] width 80 height 17
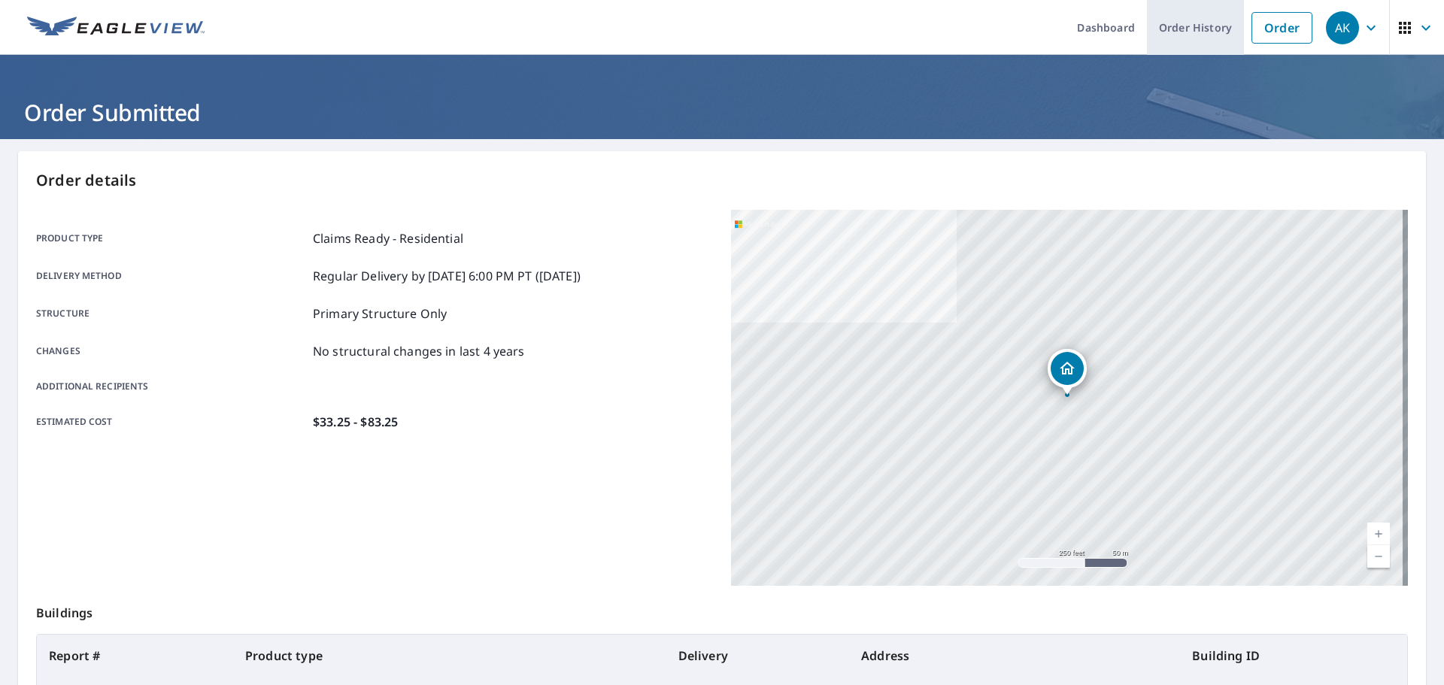
drag, startPoint x: 1211, startPoint y: 24, endPoint x: 1208, endPoint y: 32, distance: 7.9
click at [1211, 24] on link "Order History" at bounding box center [1195, 27] width 97 height 55
